Goal: Use online tool/utility: Use online tool/utility

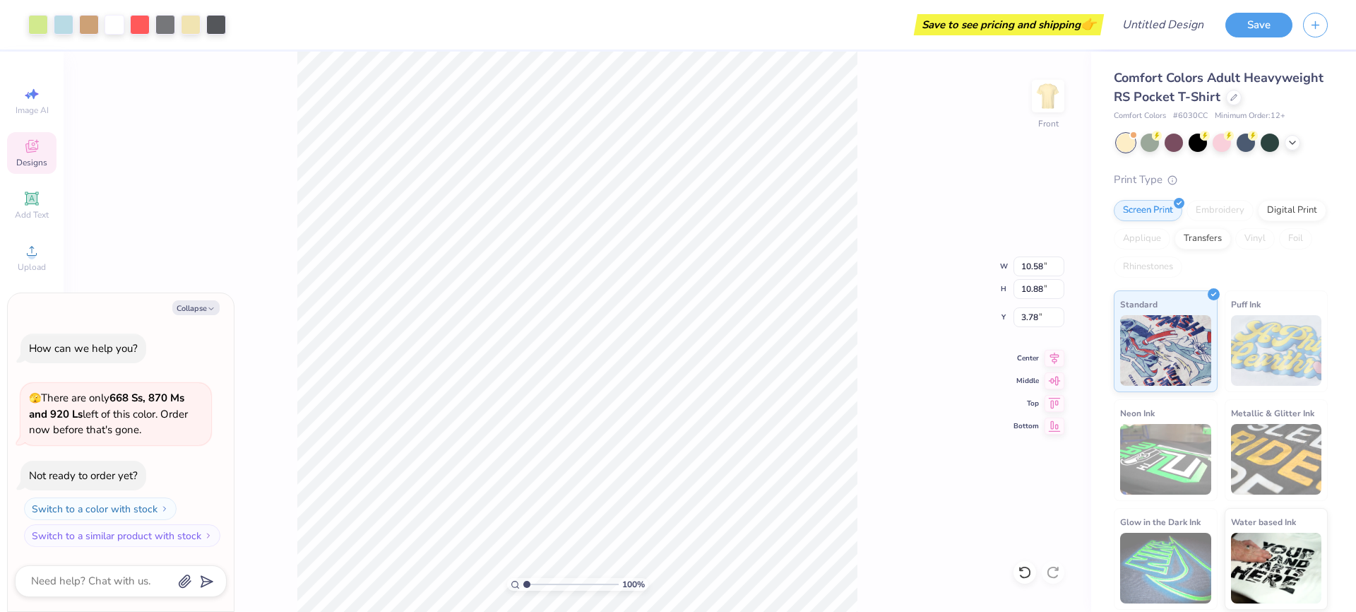
type textarea "x"
type input "3.84"
type textarea "x"
type input "3.83"
click at [34, 196] on icon at bounding box center [31, 198] width 11 height 11
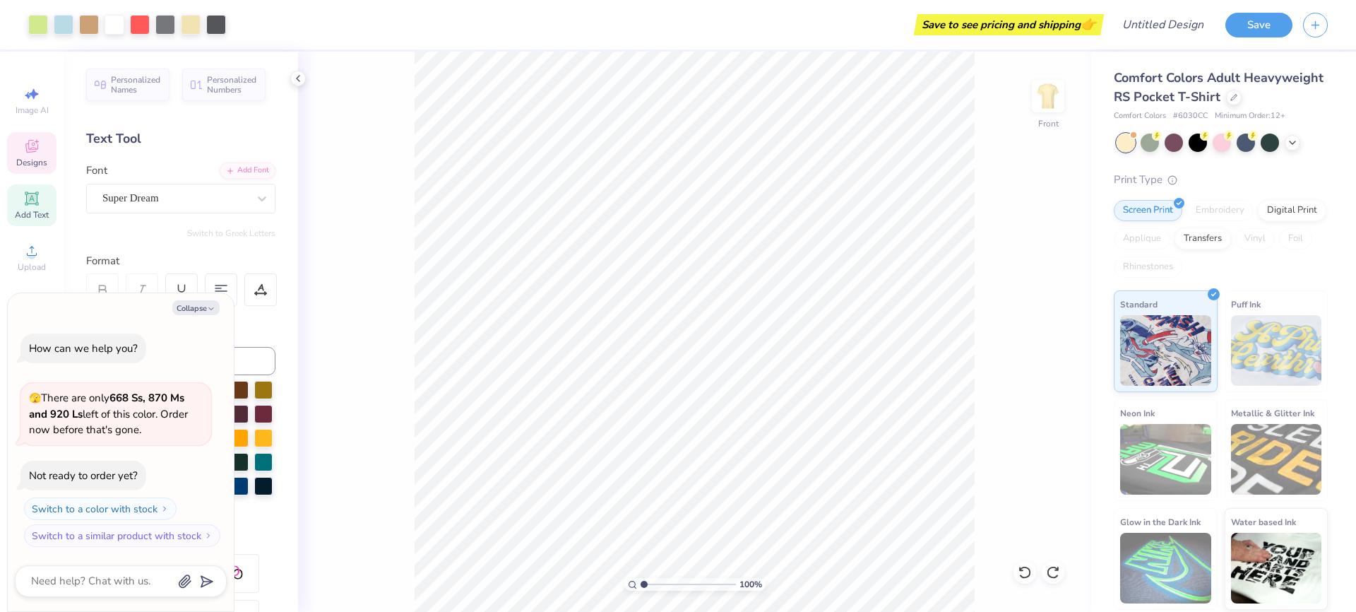
click at [28, 160] on span "Designs" at bounding box center [31, 162] width 31 height 11
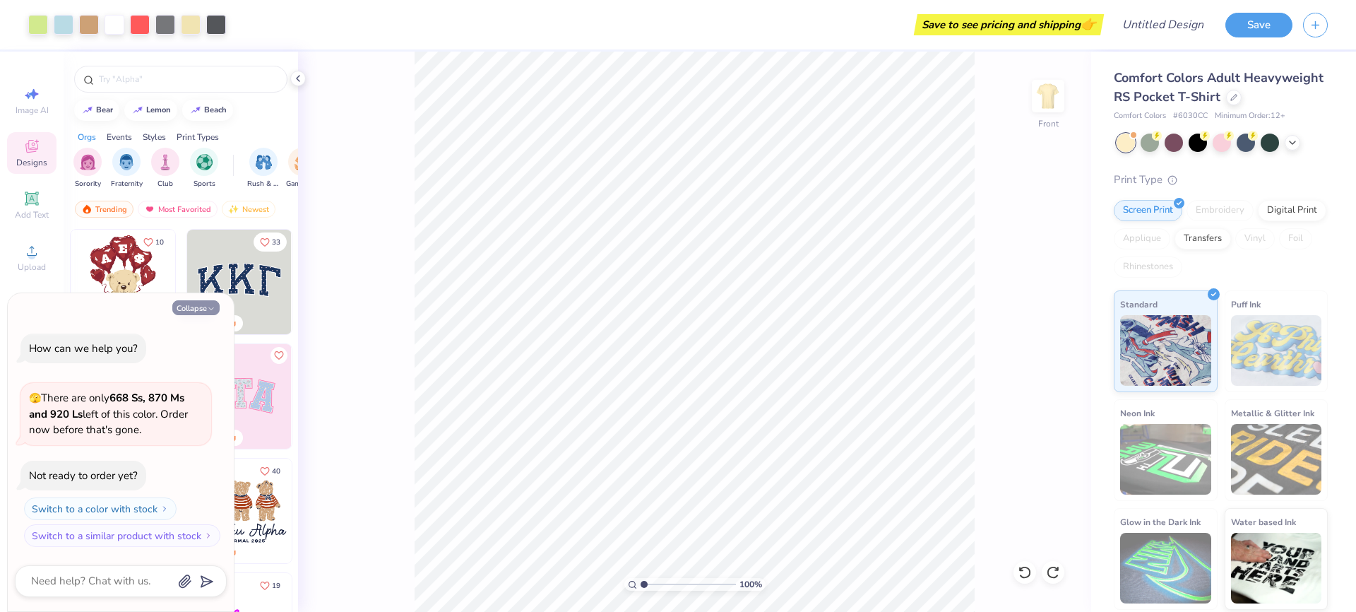
click at [191, 311] on button "Collapse" at bounding box center [195, 307] width 47 height 15
type textarea "x"
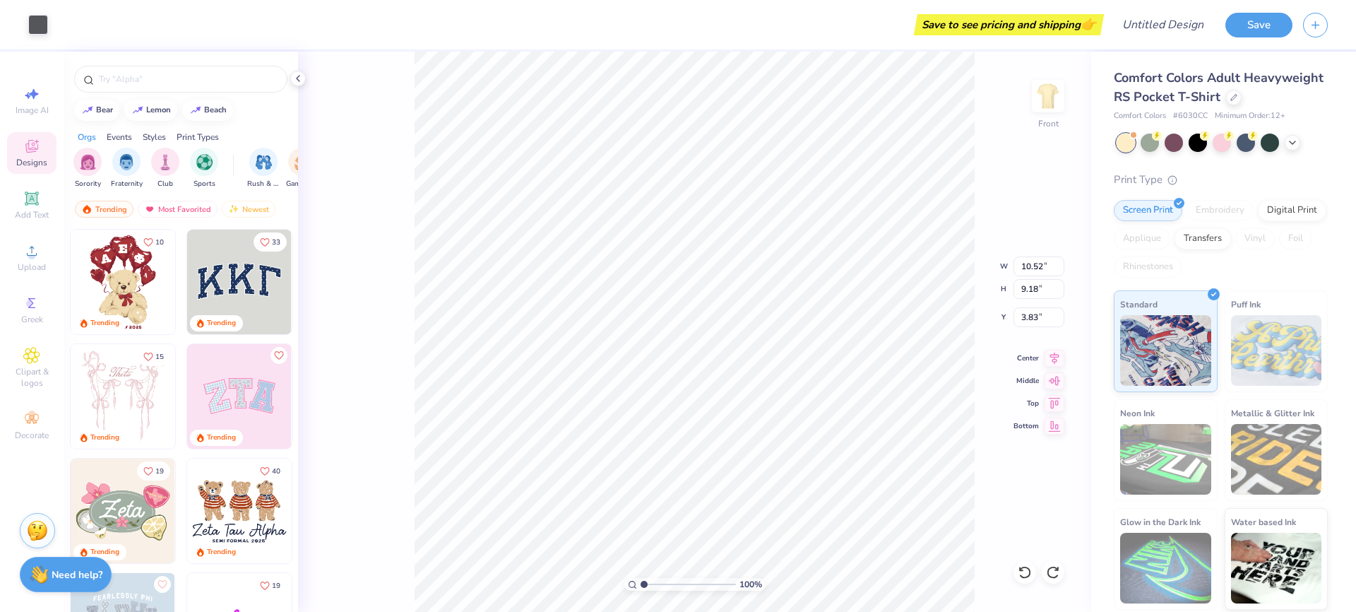
type input "3.78"
type input "14.71"
type input "3.78"
